Goal: Subscribe to service/newsletter

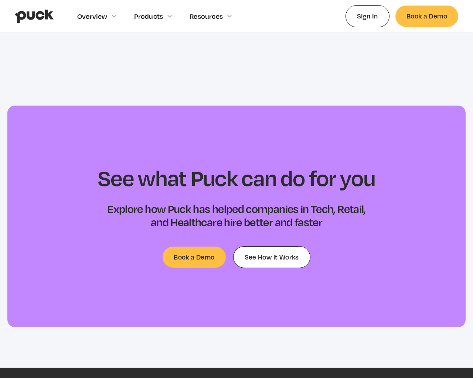
scroll to position [2898, 0]
type input "[EMAIL_ADDRESS]"
type input "Please wait..."
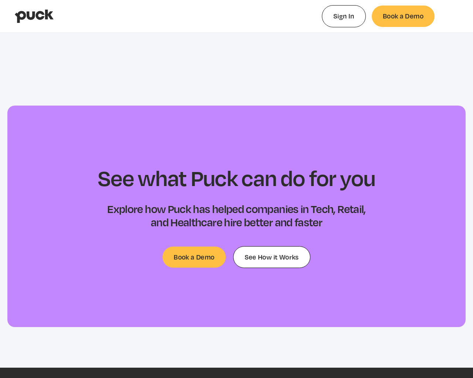
type input "0.106867425925926"
type input "0.00506658064516147"
type input "0.111566907407407"
type input "0.0132804193548387"
type input "0.116552"
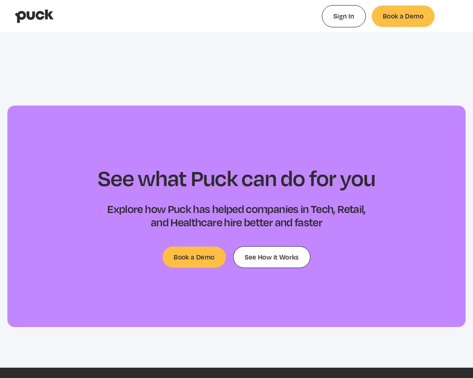
type input "0.0195652903225804"
type input "0.12036912962963"
type input "0.0266040322580645"
type input "0.124726018518518"
type input "0.0339436129032257"
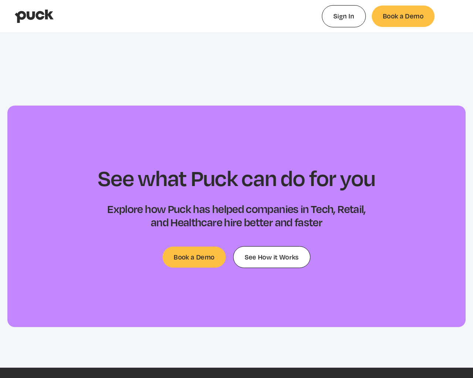
type input "0.127865888888889"
type input "0.0421207419354841"
type input "0.129667888888889"
type input "0.0458309354838711"
type input "0.137336907407408"
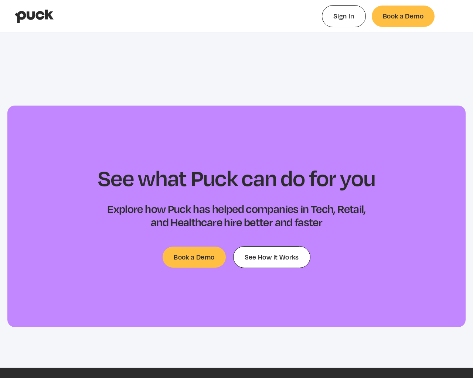
type input "0.0582676774193548"
type input "0.142568648148148"
type input "0.063711741935484"
type input "0.146673407407408"
type input "0.0751399354838712"
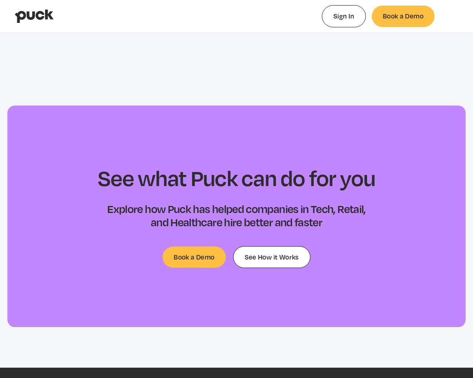
type input "0.150757166666667"
type input "0.0818117419354839"
type input "0.155246833333333"
type input "0.0896079677419353"
type input "0.158502666666667"
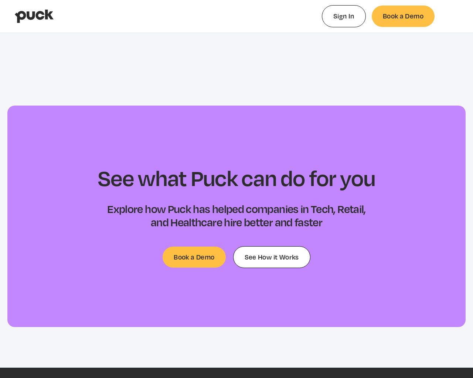
type input "0.0920678709677422"
type input "0.162536611111111"
type input "0.099477451612903"
type input "0.167189851851852"
type input "0.10892335483871"
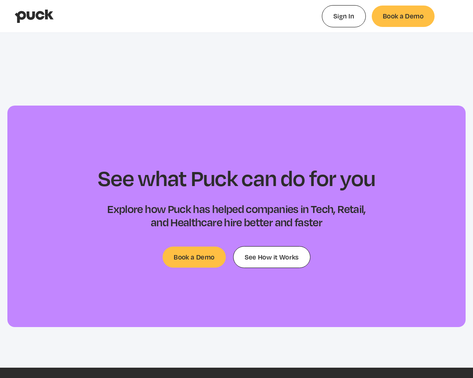
type input "0.171359574074074"
type input "0.117488516129032"
type input "0.175668314814815"
type input "0.122811225806452"
type input "0.180060055555556"
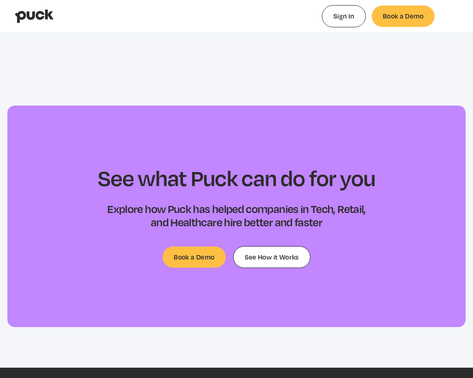
type input "0.130337774193548"
type input "0.184718351851852"
type input "0.141110225806451"
type input "0.188065351851852"
type input "0.152161580645161"
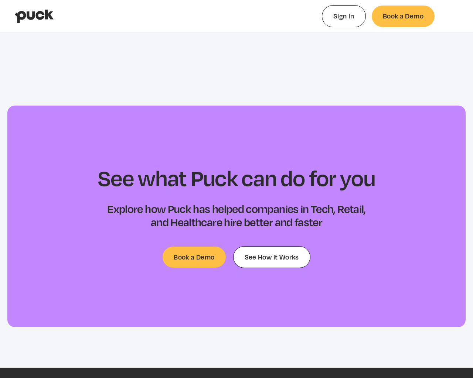
type input "0.19242762962963"
type input "0.152161580645161"
type input "0.197108296296296"
type input "0.163505258064516"
type input "0.203207833333333"
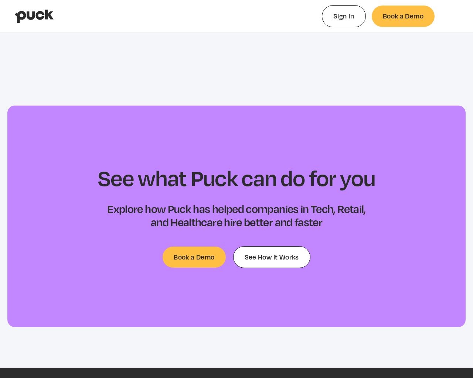
type input "0.17573335483871"
type input "0.207220611111111"
type input "0.178314419354839"
type input "0.211574407407407"
type input "0.185024"
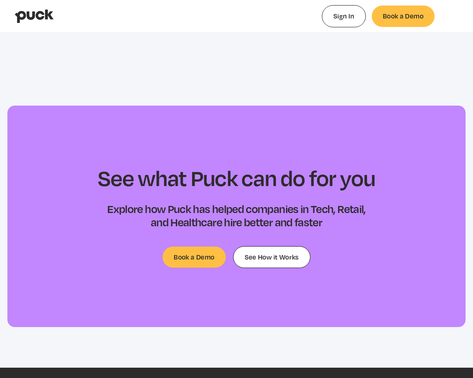
type input "0.213057148148148"
type input "0.197048451612903"
type input "0.219045"
type input "0.200348032258065"
type input "0.2229375"
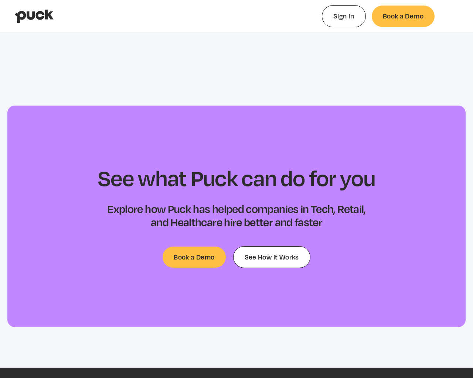
type input "0.207164741935484"
type input "0.226965962962963"
type input "0.21435064516129"
type input "0.231513240740741"
type input "0.222552580645161"
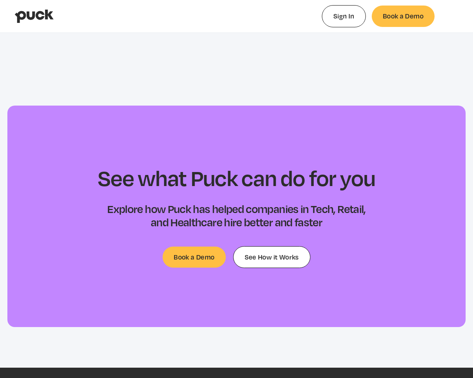
type input "0.235051611111111"
type input "0.228625483870968"
type input "0.240662314814815"
type input "0.235346096774193"
type input "0.245263518518519"
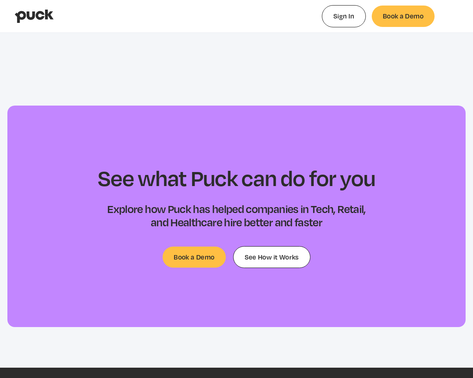
type input "0.243092967741936"
type input "0.249360555555555"
type input "0.250707709677419"
type input "0.253348555555556"
type input "0.260496483870968"
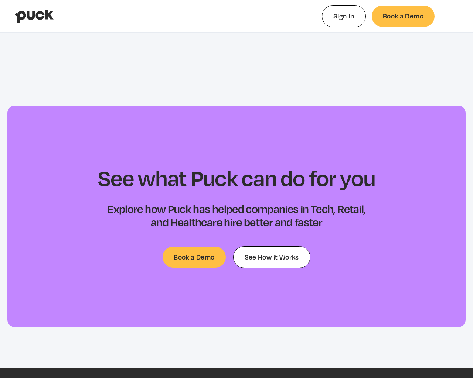
type input "0.257617351851852"
type input "0.265486258064516"
type input "0.261357111111111"
type input "0.274138419354839"
type input "0.263555537037037"
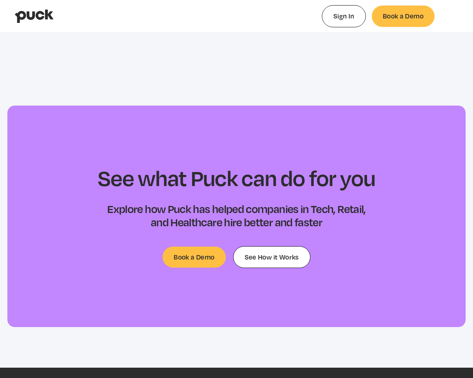
type input "0.278349"
type input "0.267736611111111"
type input "0.285240967741936"
type input "0.2717855"
type input "0.293144322580645"
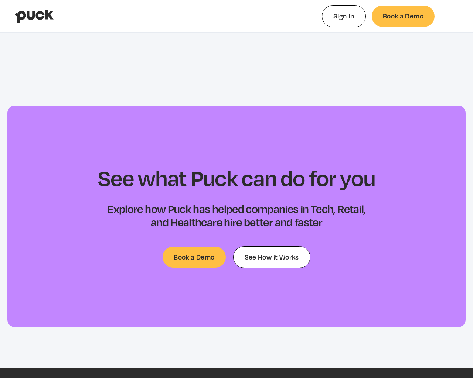
type input "0.274934703703704"
type input "0.298100612903226"
type input "0.27926937037037"
type input "0.305391516129032"
type input "0.283003537037037"
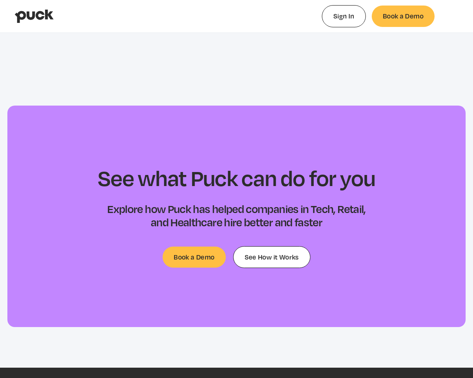
type input "0.31273470967742"
type input "0.288640518518519"
type input "0.319666193548387"
type input "0.291059537037037"
type input "0.323767387096774"
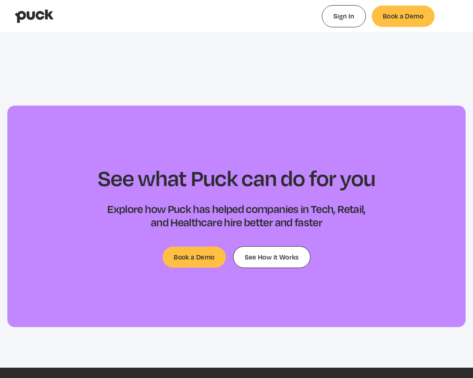
type input "0.293862777777778"
type input "0.328476903225806"
type input "0.298170685185185"
type input "0.336162806451613"
type input "0.302085777777778"
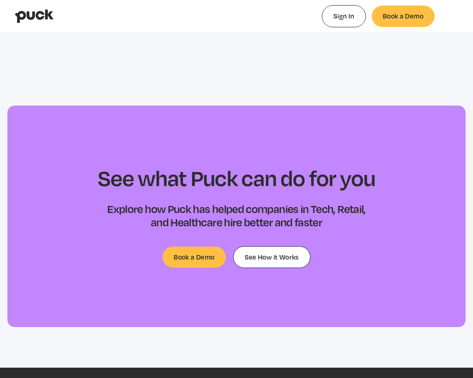
type input "0.345230612903226"
type input "0.307054314814815"
type input "0.351613580645161"
type input "0.309396425925926"
type input "0.360201258064516"
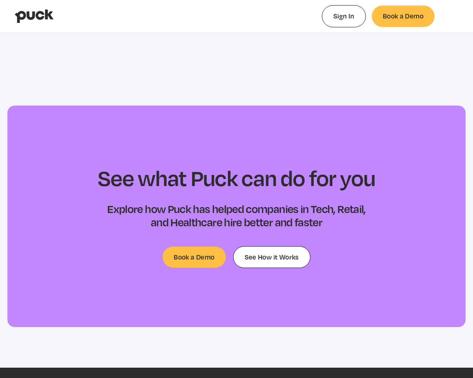
type input "0.314418814814815"
type input "0.366688096774193"
type input "0.319312518518518"
type input "0.373400451612903"
type input "0.323531685185185"
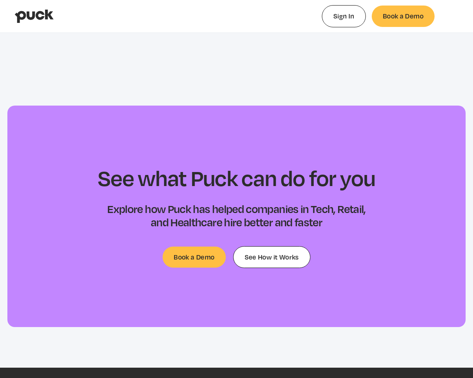
type input "0.380471387096774"
type input "0.327054092592593"
type input "0.388885"
type input "0.331090166666667"
type input "0.395389451612903"
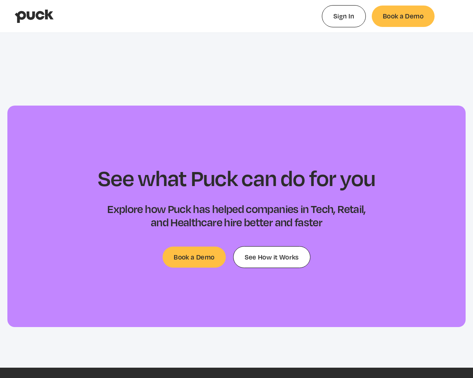
type input "0.000897229166666679"
type input "0.335780722222222"
type input "0.401390612903226"
type input "0.00464850000000006"
type input "0.338022666666667"
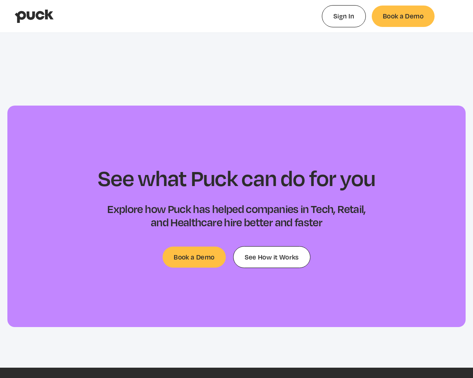
type input "0.405444516129032"
type input "0.00891556250000007"
type input "0.340978"
type input "0.413714322580645"
type input "0.0106453333333333"
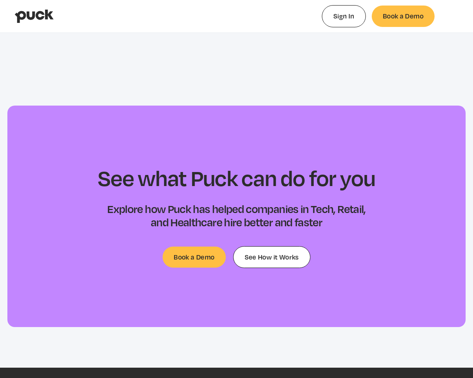
type input "0.346023"
type input "0.418743483870968"
type input "0.0162149375"
type input "0.349857703703704"
type input "0.428118161290323"
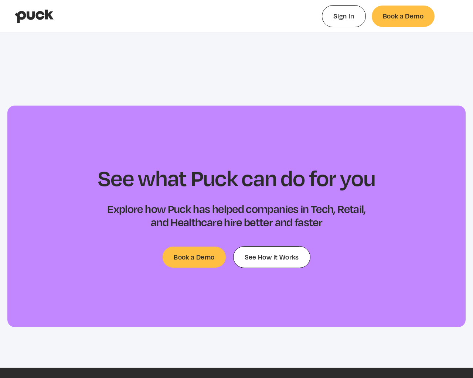
type input "0.0232726041666667"
type input "0.353619814814815"
type input "0.434707741935484"
type input "0.0247396875"
type input "0.358523851851852"
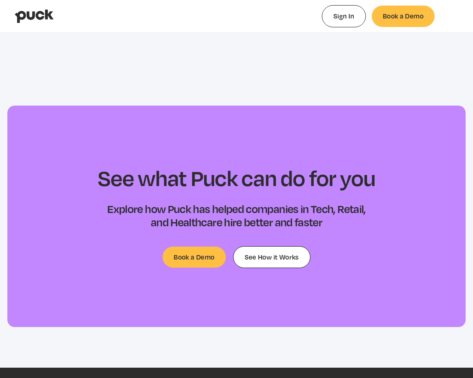
type input "0.440762096774193"
type input "0.0301521458333333"
type input "0.362244203703704"
type input "0.449860741935484"
type input "0.0346236041666666"
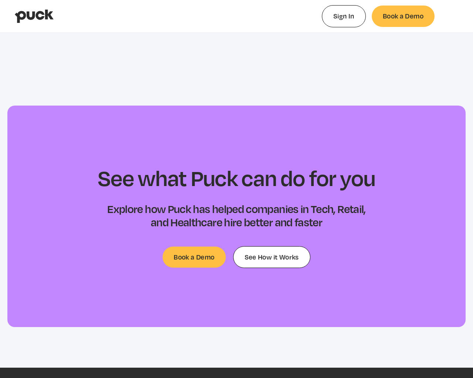
type input "0.367064870370371"
type input "0.454915741935484"
type input "0.0477804375"
type input "0.374075018518519"
type input "0.467126741935484"
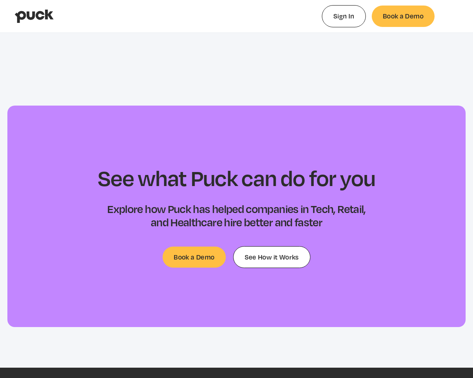
type input "0.0477804375"
type input "0.376030055555556"
type input "0.474352290322581"
type input "0.0523557708333334"
type input "0.382085018518519"
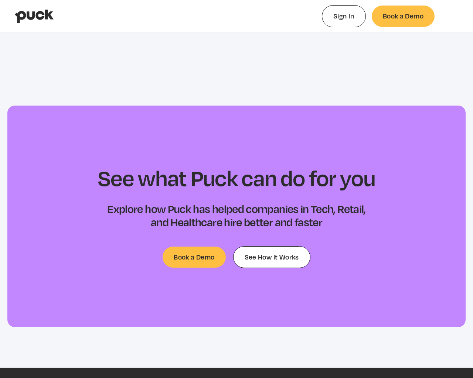
type input "0.483975612903226"
type input "0.0581150625000001"
type input "0.385934796296296"
type input "0.490920677419355"
type input "0.0644506041666667"
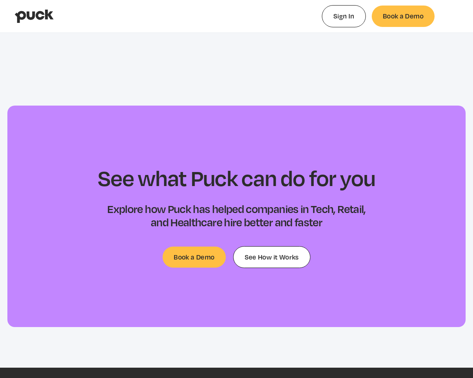
type input "0.390449537037037"
type input "0.498805677419355"
type input "0.0722509374999999"
type input "0.396504222222222"
type input "0.50451735483871"
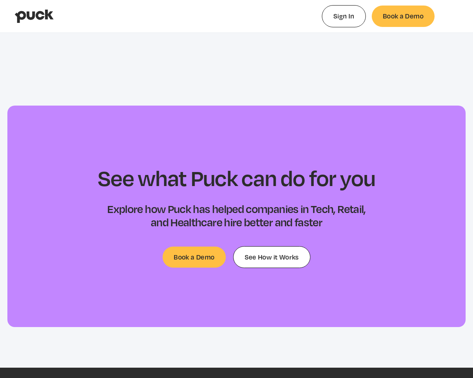
type input "0.0722509374999999"
type input "0.400783833333333"
type input "0.513609935483871"
type input "0.0778112916666666"
type input "0.40439787037037"
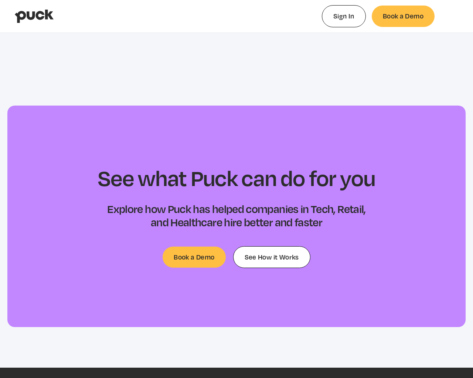
type input "0.523126451612903"
type input "0.0821245416666667"
type input "0.407881481481481"
type input "0.529348709677419"
type input "0.0874327708333333"
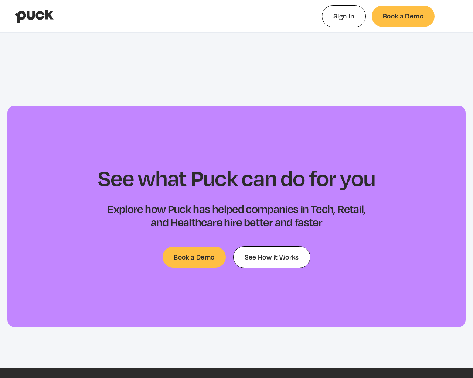
type input "0.413021222222222"
type input "0.536081935483871"
type input "0.0917505208333333"
type input "0.416767759259259"
type input "0.544478096774194"
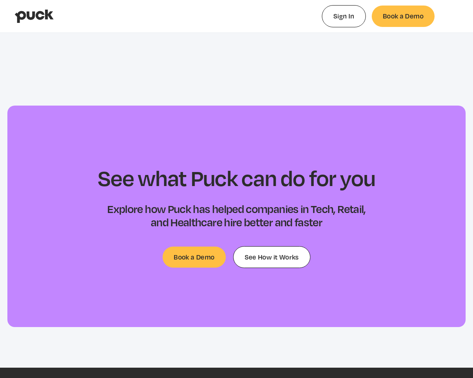
type input "0.0987573541666666"
type input "0.420875592592593"
type input "0.549163548387097"
type input "0.100633416666667"
type input "0.424906018518519"
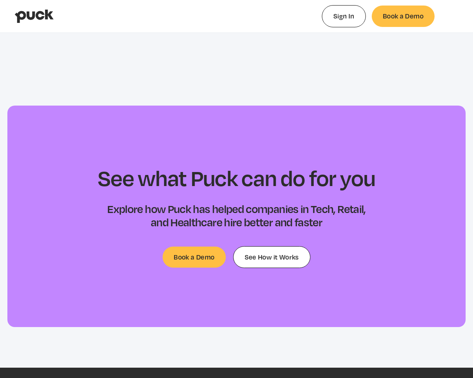
type input "0.556907612903226"
type input "0.108079791666667"
type input "0.427934740740741"
type input "0.564024806451613"
type input "0.109960333333333"
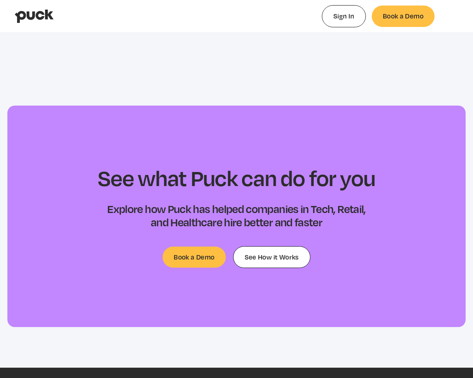
type input "0.433046814814815"
type input "0.572874290322581"
type input "0.115551458333333"
type input "0.437193148148148"
type input "0.580403225806452"
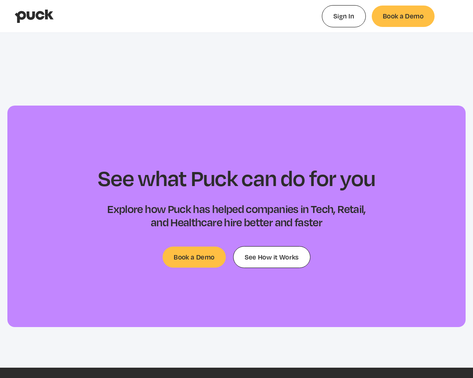
type input "0.118886145833333"
type input "0.440497703703704"
type input "0.586525032258065"
type input "0.124353270833333"
type input "0.446042888888889"
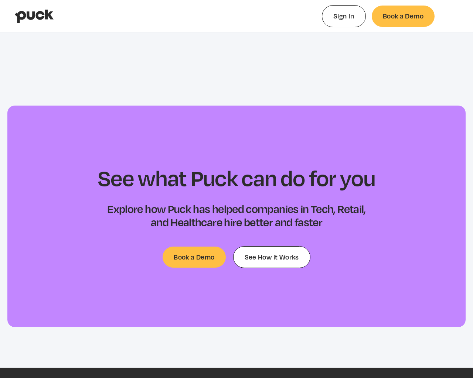
type input "0.593317709677419"
type input "0.128806708333333"
type input "0.450010074074074"
type input "0.599472806451613"
type input "0.133347354166667"
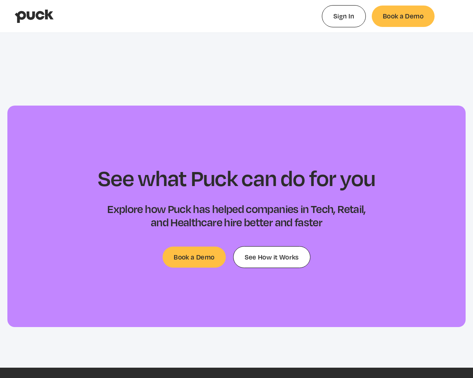
type input "0.453413537037037"
type input "0.608512548387097"
type input "0.1371935625"
